Goal: Task Accomplishment & Management: Use online tool/utility

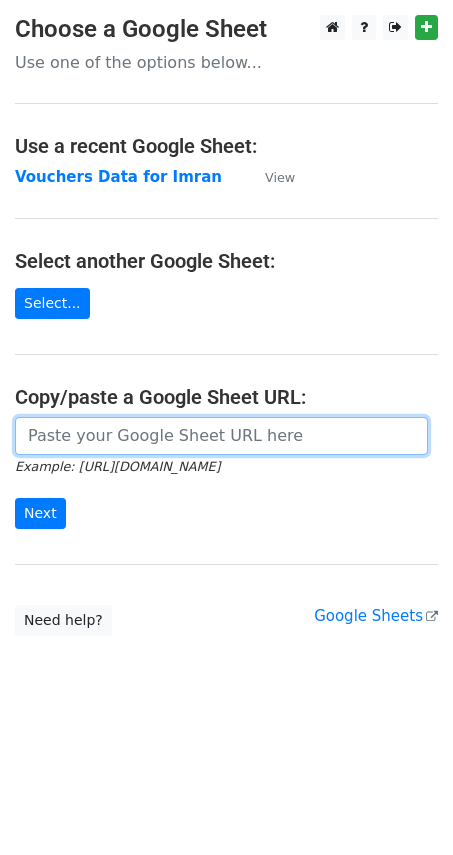
click at [89, 429] on input "url" at bounding box center [221, 436] width 413 height 38
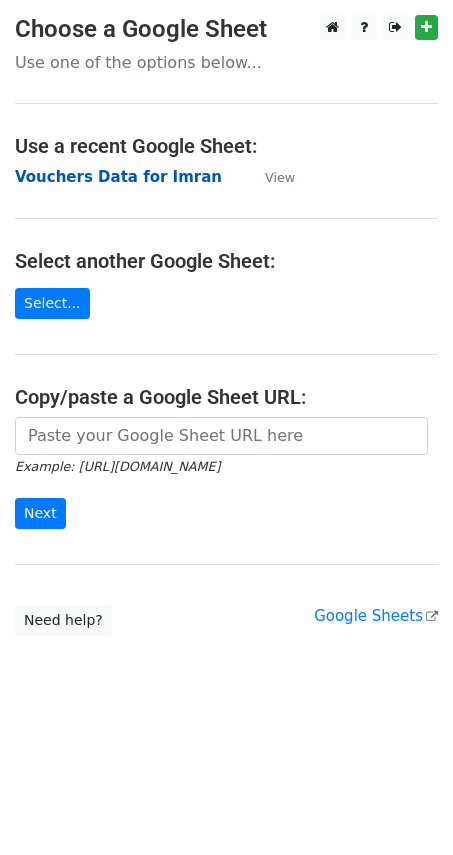
click at [104, 184] on strong "Vouchers Data for Imran" at bounding box center [118, 177] width 207 height 18
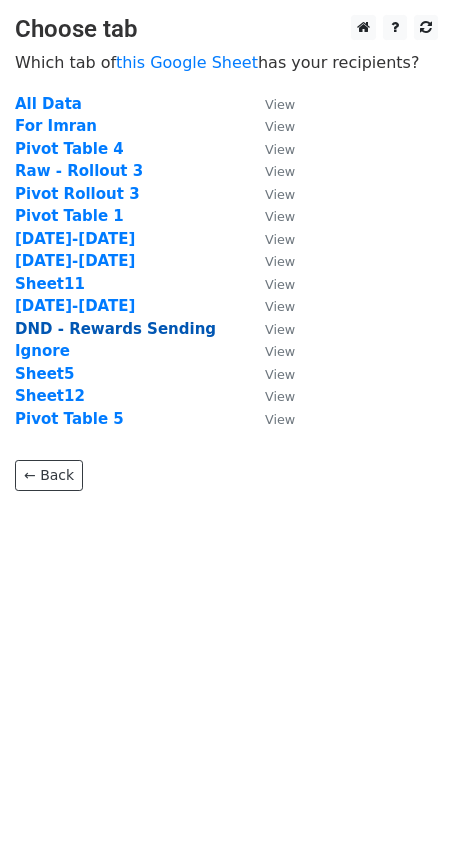
click at [70, 329] on strong "DND - Rewards Sending" at bounding box center [115, 329] width 201 height 18
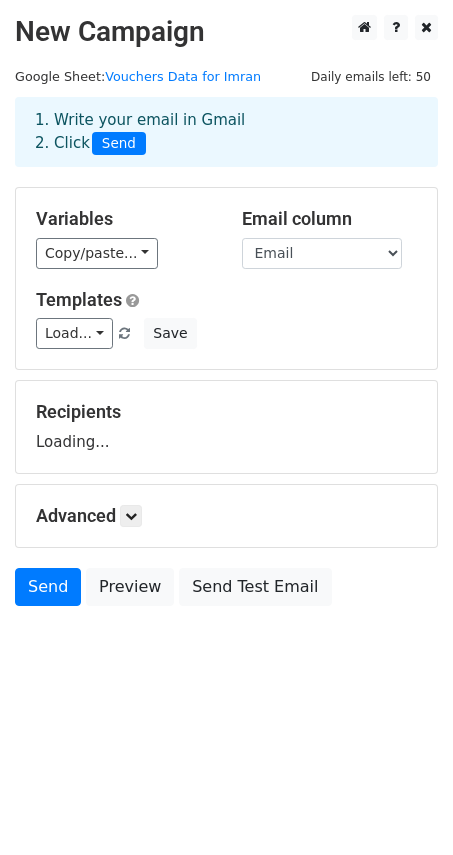
click at [260, 322] on div "Load... Repeat Vouchers Save" at bounding box center [226, 333] width 411 height 31
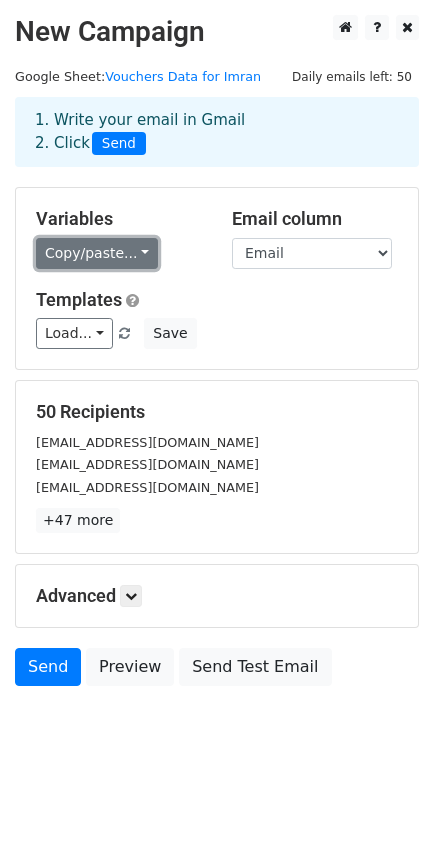
click at [114, 252] on link "Copy/paste..." at bounding box center [97, 253] width 122 height 31
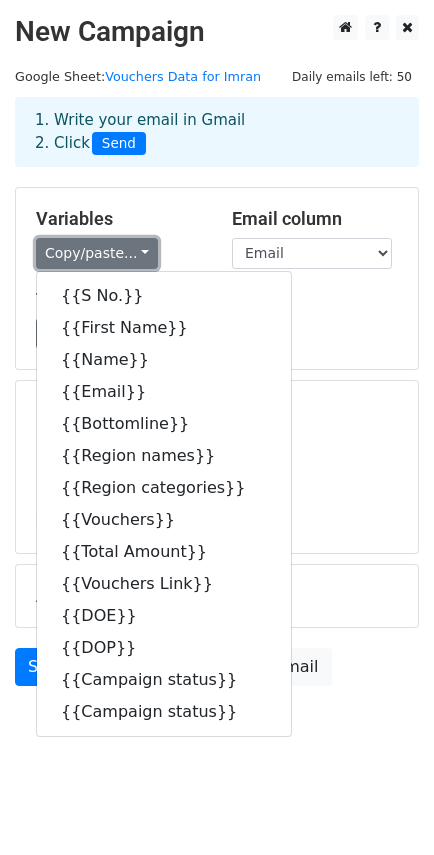
click at [114, 252] on link "Copy/paste..." at bounding box center [97, 253] width 122 height 31
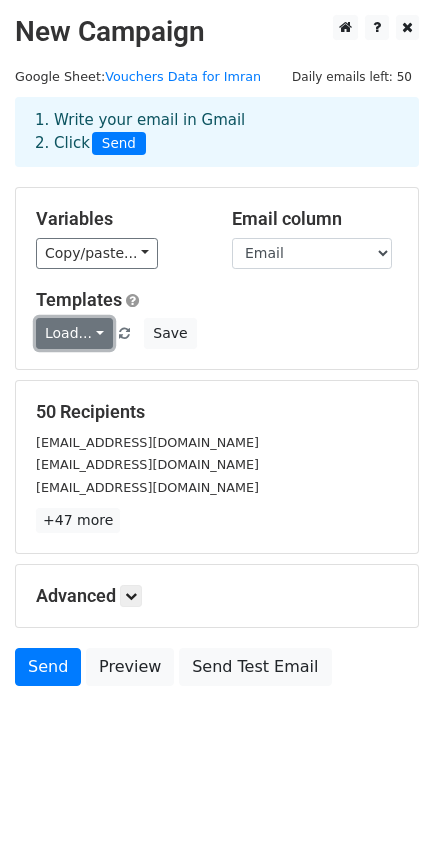
click at [96, 338] on link "Load..." at bounding box center [74, 333] width 77 height 31
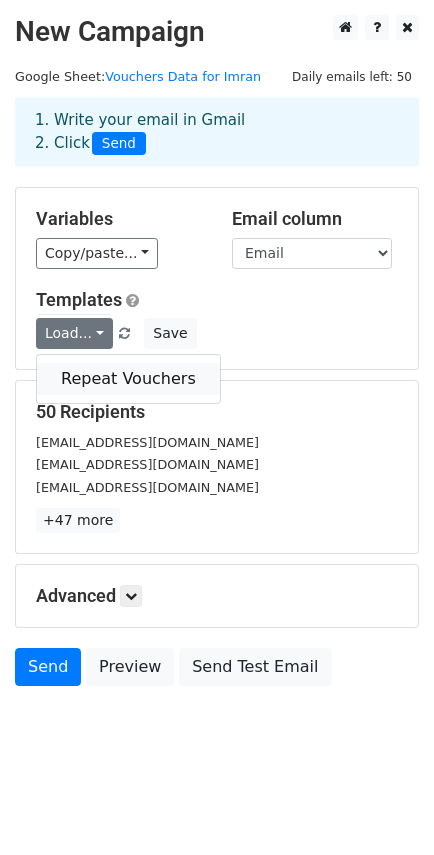
click at [94, 386] on link "Repeat Vouchers" at bounding box center [128, 379] width 183 height 32
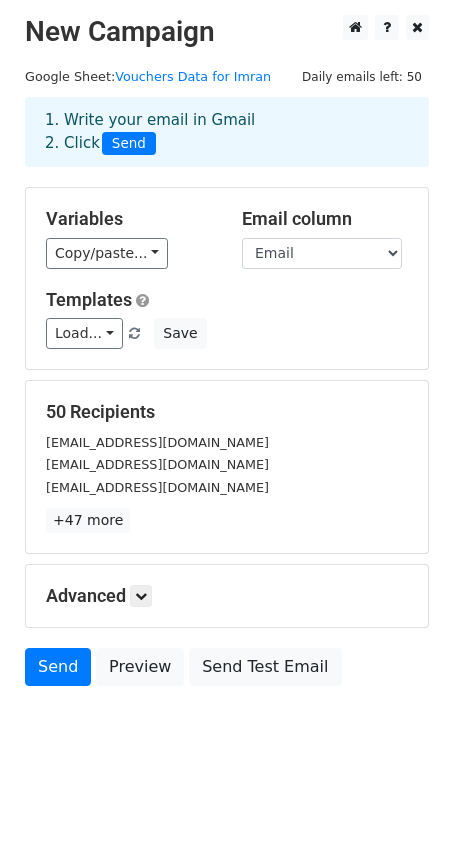
scroll to position [1, 0]
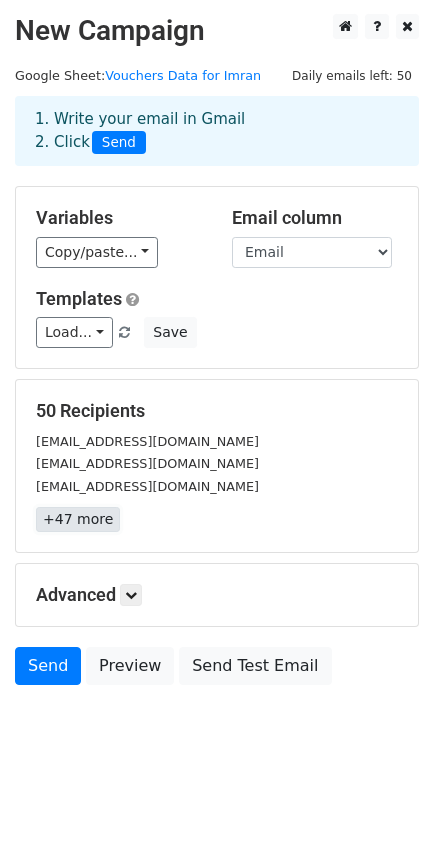
click at [83, 517] on link "+47 more" at bounding box center [78, 519] width 84 height 25
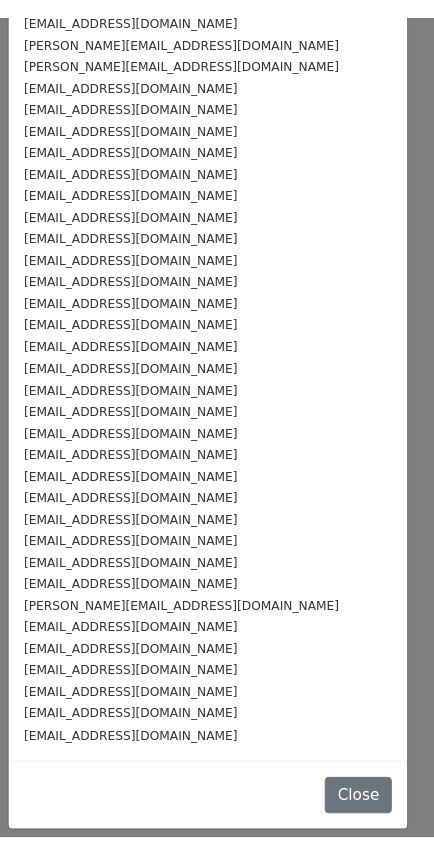
scroll to position [0, 0]
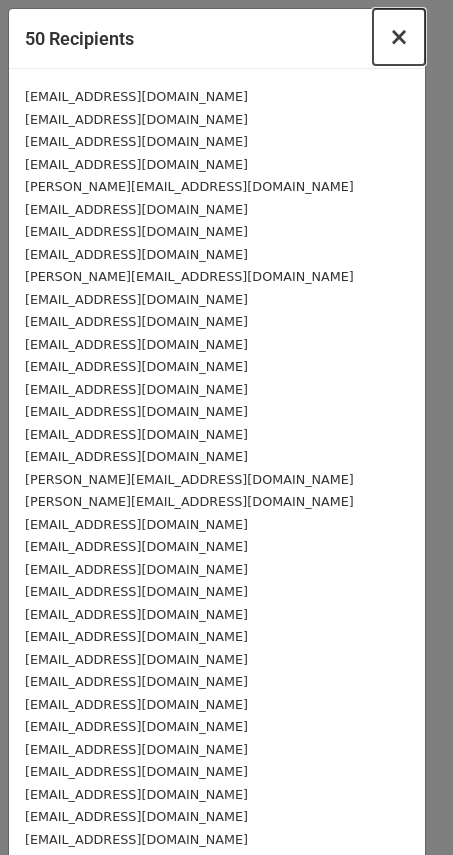
click at [389, 41] on span "×" at bounding box center [399, 37] width 20 height 28
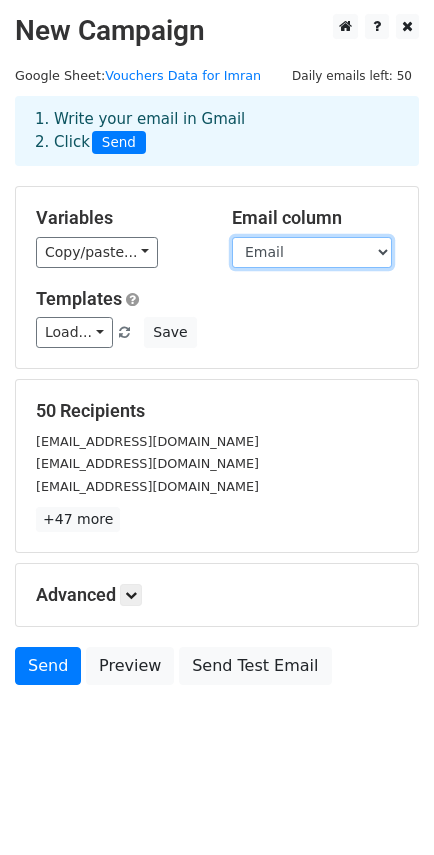
click at [272, 261] on select "S No. First Name Name Email Bottomline Region names Region categories Vouchers …" at bounding box center [312, 252] width 160 height 31
click at [232, 237] on select "S No. First Name Name Email Bottomline Region names Region categories Vouchers …" at bounding box center [312, 252] width 160 height 31
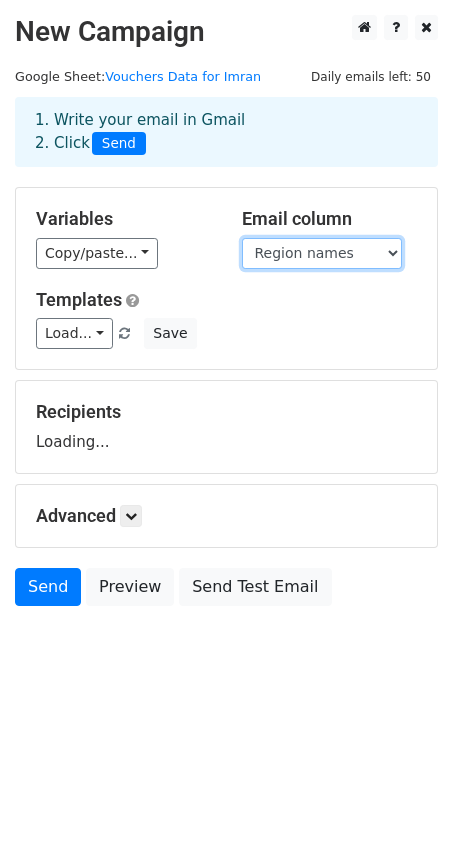
click at [326, 251] on select "S No. First Name Name Email Bottomline Region names Region categories Vouchers …" at bounding box center [322, 253] width 160 height 31
select select "Email"
click at [242, 238] on select "S No. First Name Name Email Bottomline Region names Region categories Vouchers …" at bounding box center [322, 253] width 160 height 31
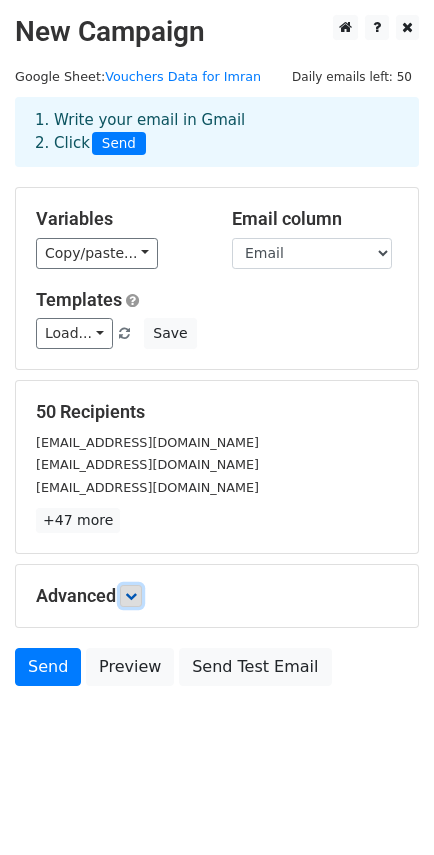
click at [130, 595] on icon at bounding box center [131, 596] width 12 height 12
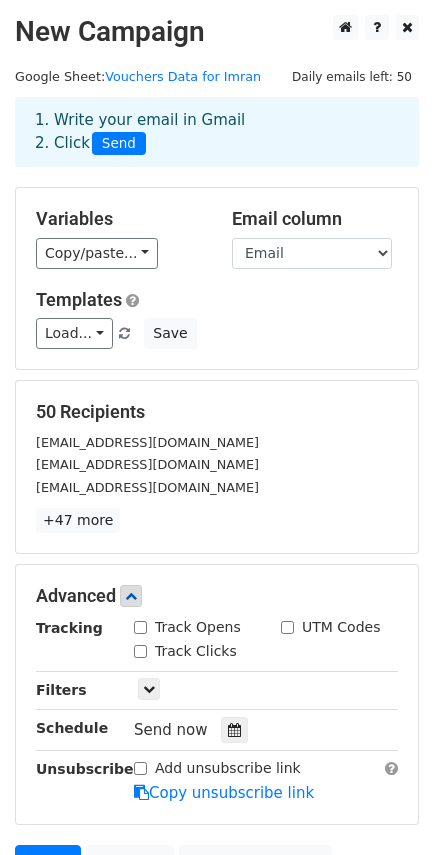
click at [138, 627] on input "Track Opens" at bounding box center [140, 627] width 13 height 13
checkbox input "false"
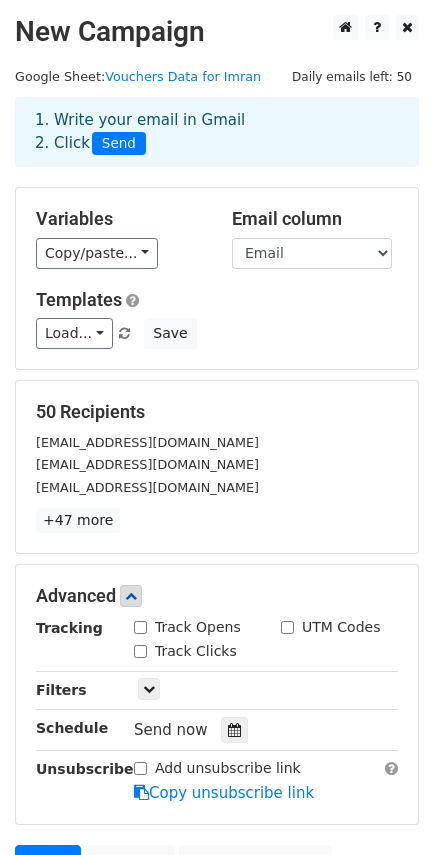
click at [146, 648] on input "Track Clicks" at bounding box center [140, 651] width 13 height 13
checkbox input "true"
click at [139, 605] on link at bounding box center [131, 596] width 22 height 22
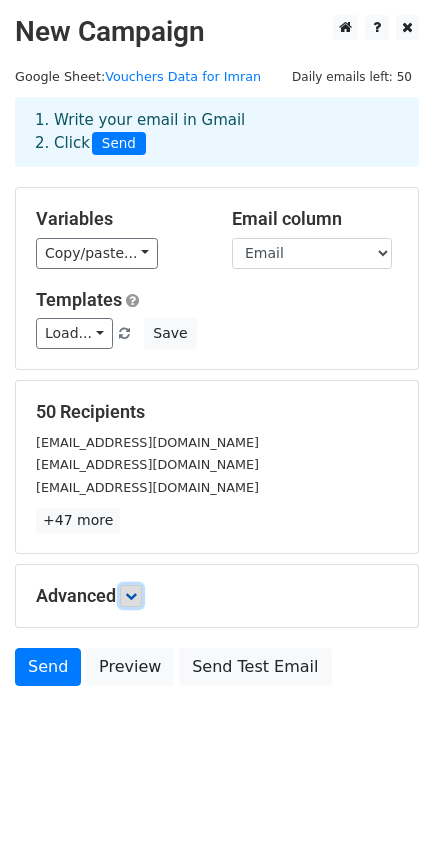
click at [139, 605] on link at bounding box center [131, 596] width 22 height 22
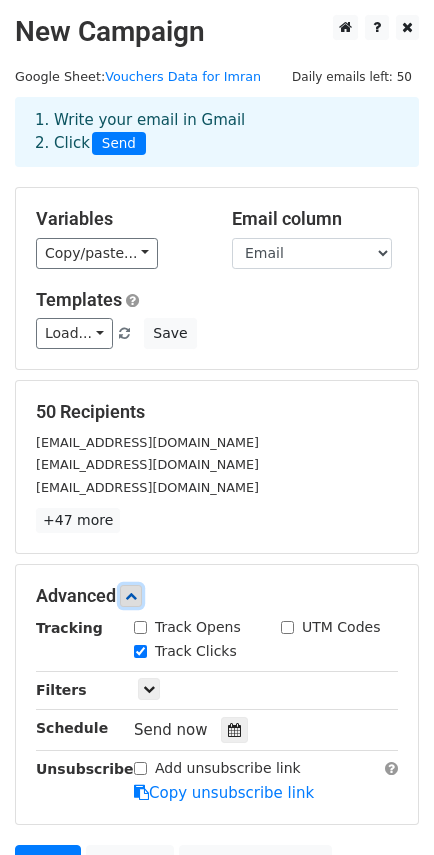
click at [139, 605] on link at bounding box center [131, 596] width 22 height 22
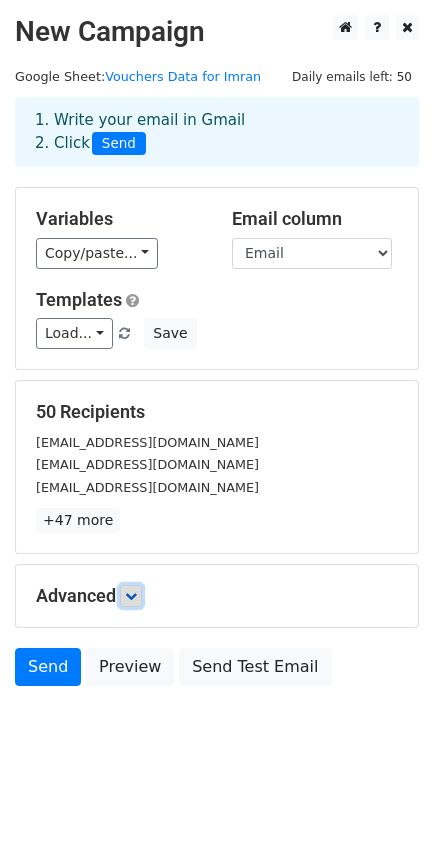
click at [139, 605] on link at bounding box center [131, 596] width 22 height 22
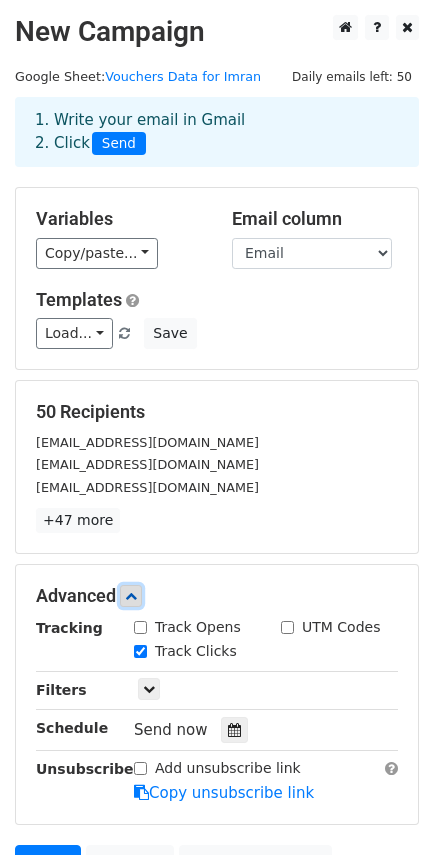
click at [139, 605] on link at bounding box center [131, 596] width 22 height 22
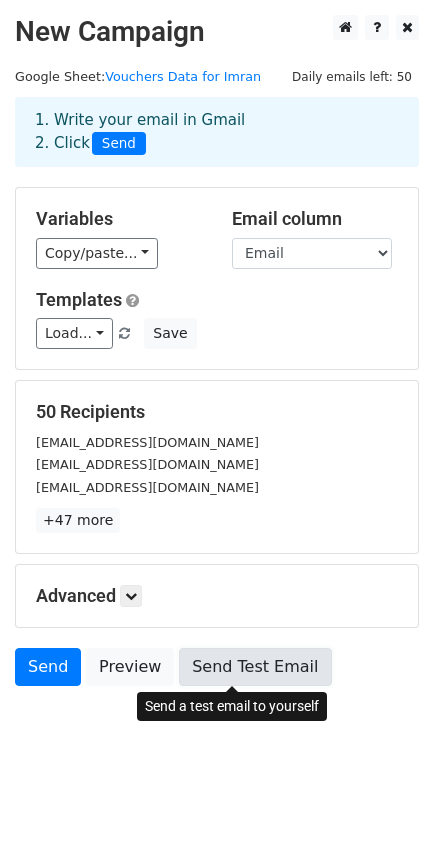
click at [225, 668] on link "Send Test Email" at bounding box center [255, 667] width 152 height 38
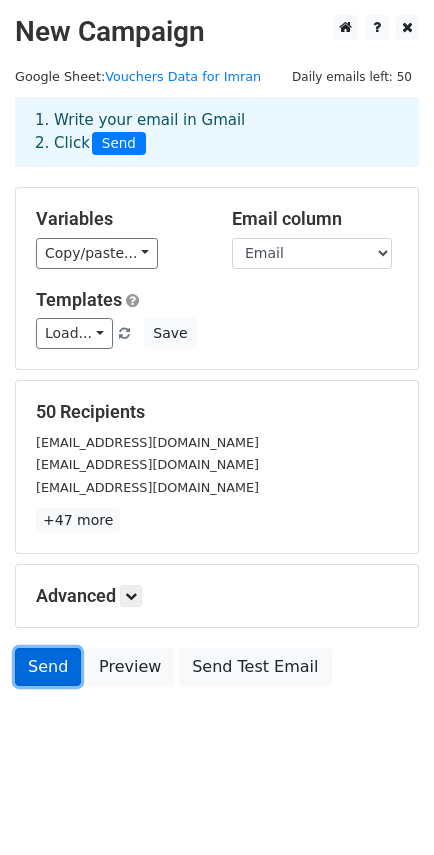
click at [34, 669] on link "Send" at bounding box center [48, 667] width 66 height 38
